Goal: Task Accomplishment & Management: Use online tool/utility

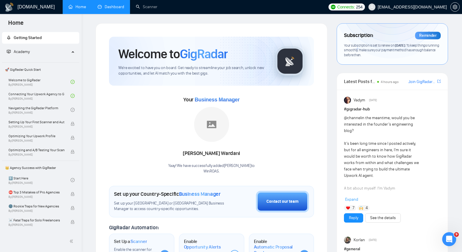
click at [119, 9] on link "Dashboard" at bounding box center [111, 6] width 26 height 5
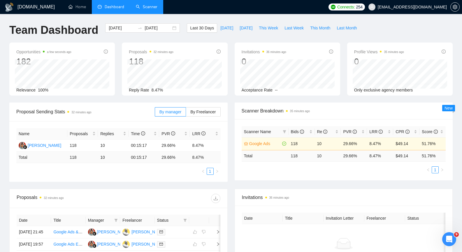
click at [147, 8] on link "Scanner" at bounding box center [147, 6] width 22 height 5
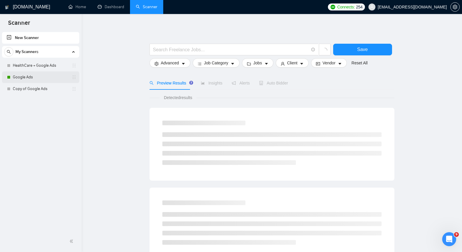
click at [42, 78] on link "Google Ads" at bounding box center [40, 77] width 55 height 12
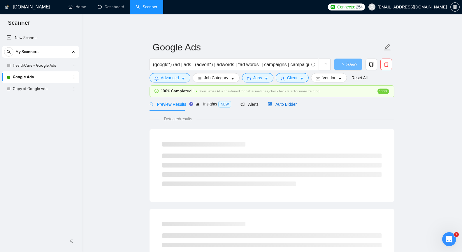
click at [282, 103] on span "Auto Bidder" at bounding box center [282, 104] width 29 height 5
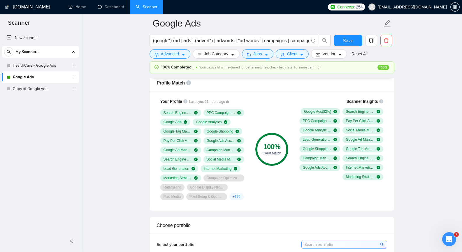
scroll to position [378, 0]
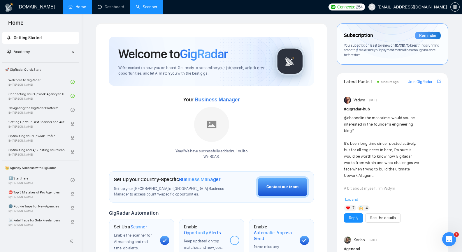
click at [138, 7] on link "Scanner" at bounding box center [147, 6] width 22 height 5
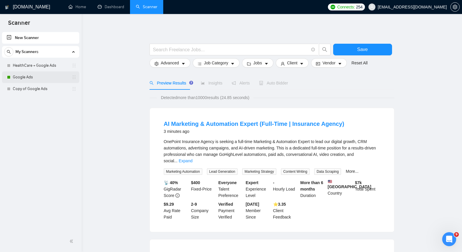
click at [26, 74] on link "Google Ads" at bounding box center [40, 77] width 55 height 12
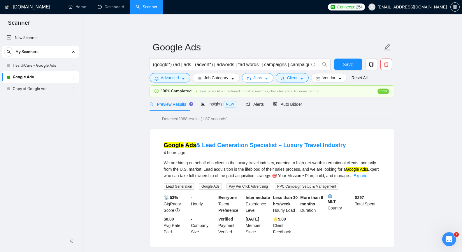
click at [264, 77] on icon "caret-down" at bounding box center [266, 79] width 4 height 4
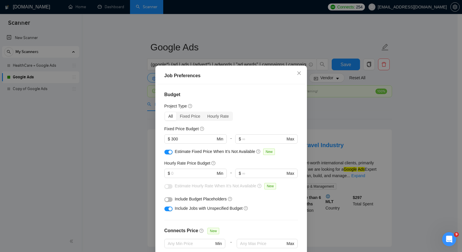
click at [167, 199] on button "button" at bounding box center [168, 199] width 8 height 5
click at [169, 199] on button "button" at bounding box center [168, 199] width 8 height 5
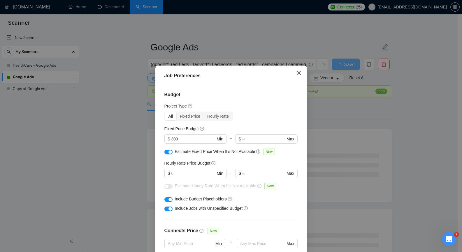
click at [296, 73] on icon "close" at bounding box center [298, 73] width 5 height 5
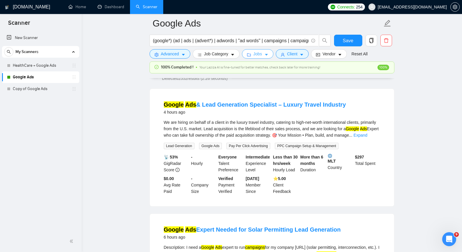
scroll to position [29, 0]
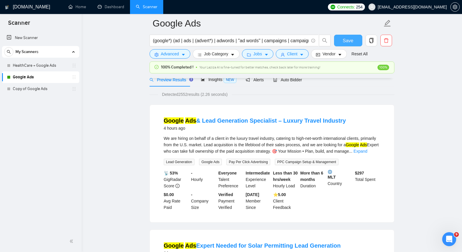
click at [352, 43] on span "Save" at bounding box center [347, 40] width 10 height 7
